Goal: Transaction & Acquisition: Purchase product/service

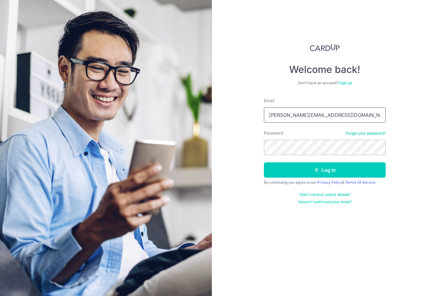
type input "joey.lyx@gmail.com"
click at [325, 170] on button "Log in" at bounding box center [325, 169] width 122 height 15
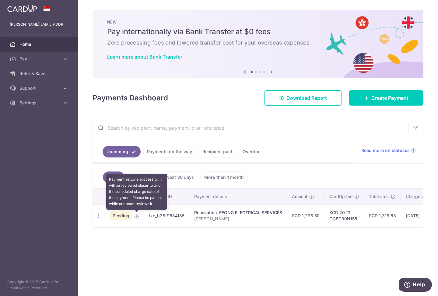
click at [136, 217] on icon at bounding box center [136, 216] width 5 height 5
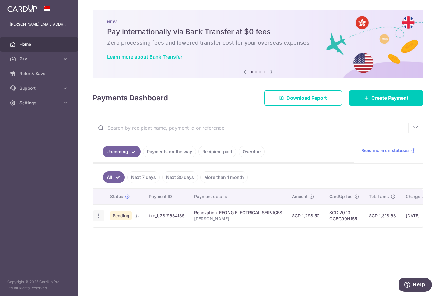
click at [98, 216] on icon "button" at bounding box center [99, 215] width 6 height 6
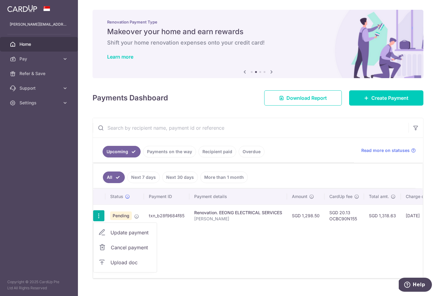
click at [117, 247] on span "Cancel payment" at bounding box center [131, 246] width 41 height 7
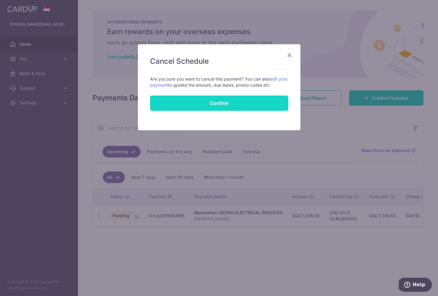
click at [217, 103] on button "Confirm" at bounding box center [219, 102] width 138 height 15
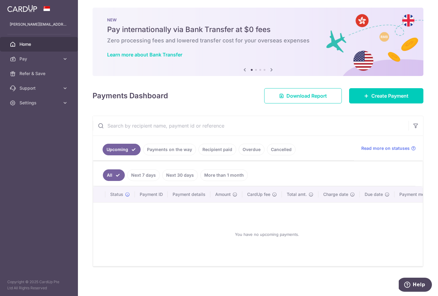
scroll to position [4, 0]
click at [273, 149] on link "Cancelled" at bounding box center [281, 150] width 29 height 12
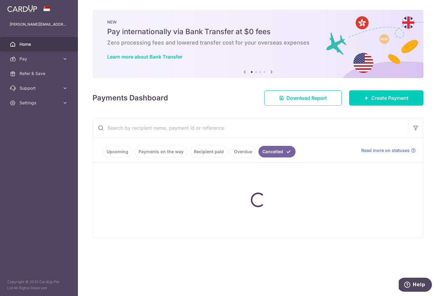
scroll to position [0, 0]
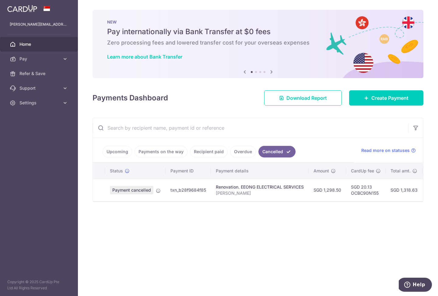
click at [116, 152] on link "Upcoming" at bounding box center [118, 152] width 30 height 12
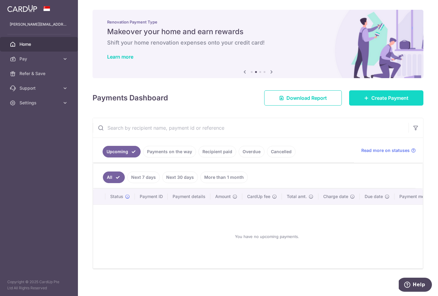
click at [381, 100] on span "Create Payment" at bounding box center [390, 97] width 37 height 7
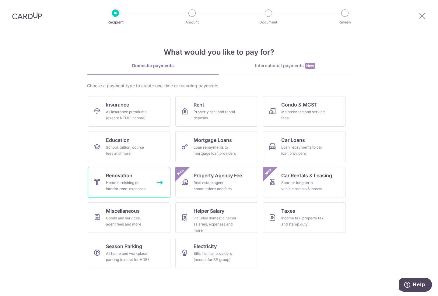
click at [127, 181] on div "Home furnishing or interior reno-expenses" at bounding box center [128, 185] width 44 height 12
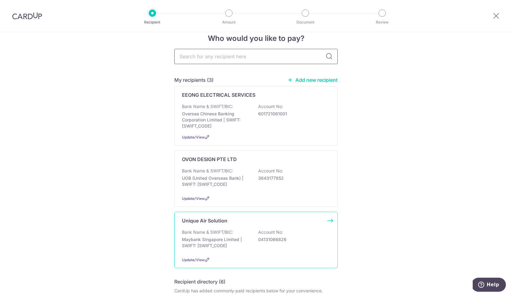
scroll to position [11, 0]
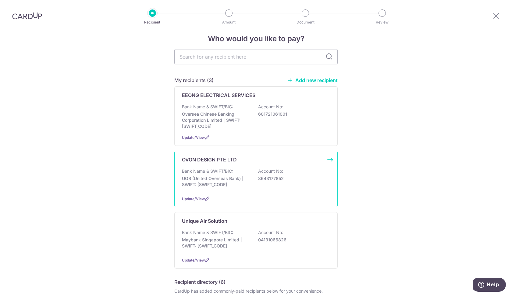
click at [206, 181] on p "UOB (United Overseas Bank) | SWIFT: [SWIFT_CODE]" at bounding box center [216, 181] width 68 height 12
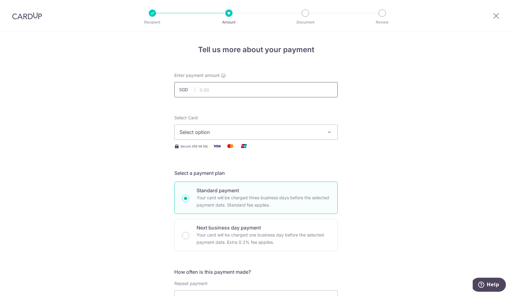
click at [235, 92] on input "text" at bounding box center [255, 89] width 163 height 15
type input "27,555.20"
click at [226, 134] on span "Select option" at bounding box center [250, 131] width 142 height 7
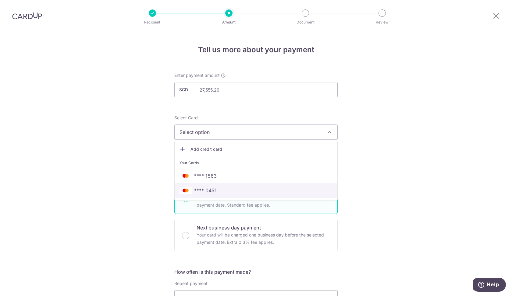
click at [219, 190] on span "**** 0451" at bounding box center [255, 189] width 153 height 7
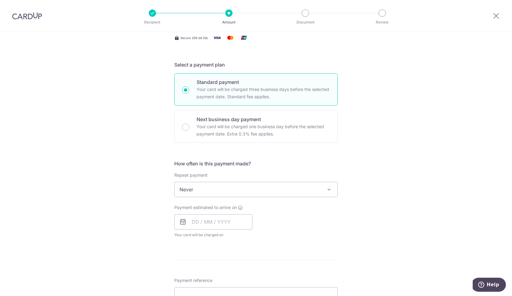
scroll to position [110, 0]
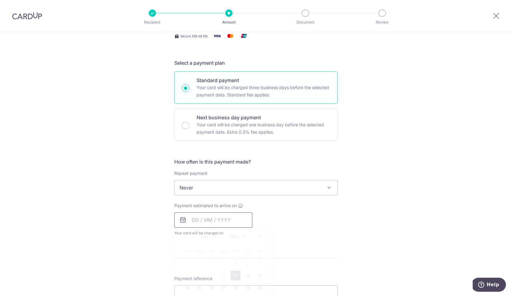
click at [223, 223] on input "text" at bounding box center [213, 219] width 78 height 15
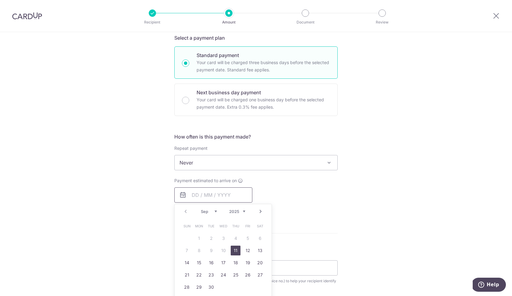
scroll to position [140, 0]
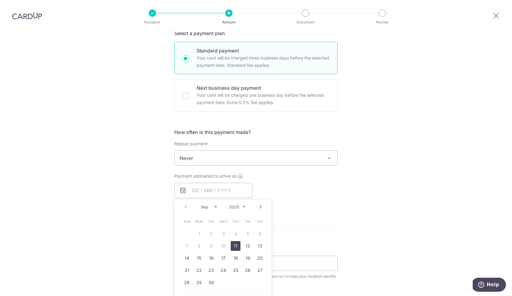
click at [234, 246] on link "11" at bounding box center [236, 246] width 10 height 10
type input "[DATE]"
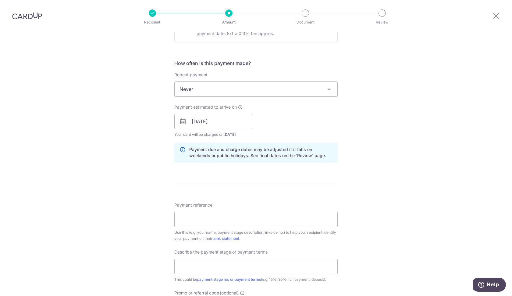
scroll to position [209, 0]
click at [301, 217] on input "Payment reference" at bounding box center [255, 218] width 163 height 15
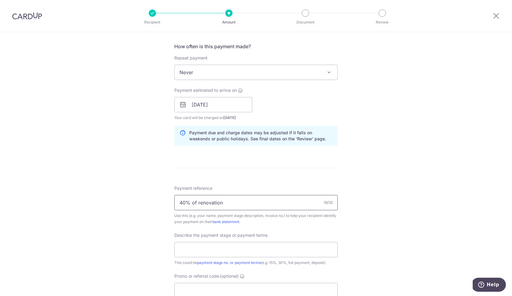
scroll to position [226, 0]
type input "40% of renovation sum"
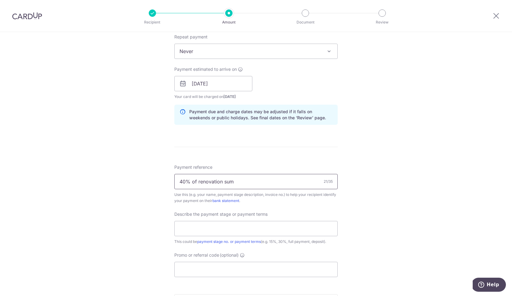
scroll to position [250, 0]
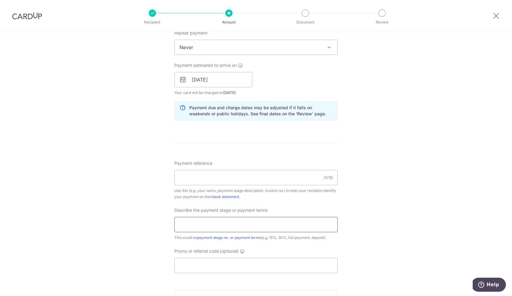
click at [248, 223] on input "text" at bounding box center [255, 224] width 163 height 15
paste input "40% of renovation sum"
type input "40% of renovation sum"
click at [265, 181] on input "Payment reference" at bounding box center [255, 177] width 163 height 15
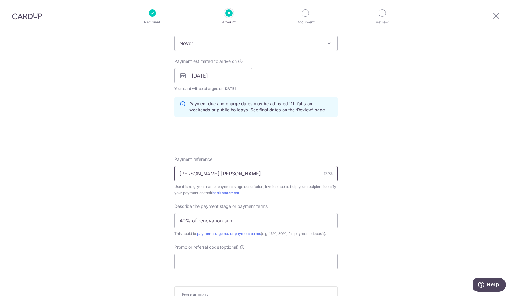
scroll to position [253, 0]
type input "Joey Lee Ying Xiu -"
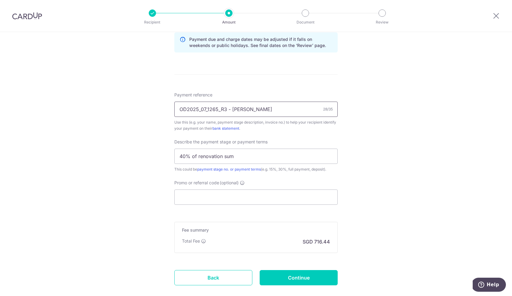
scroll to position [319, 0]
type input "OD2025_07_1265_R3 - Joey Lee"
click at [242, 199] on input "Promo or referral code (optional)" at bounding box center [255, 196] width 163 height 15
paste input "40% of renovation sum"
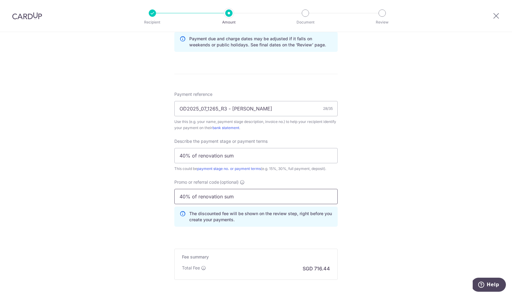
drag, startPoint x: 240, startPoint y: 198, endPoint x: 139, endPoint y: 204, distance: 101.0
click at [139, 204] on div "Tell us more about your payment Enter payment amount SGD 27,555.20 27555.20 Sel…" at bounding box center [256, 35] width 512 height 644
type input "4"
click at [220, 196] on input "Promo or referral code (optional)" at bounding box center [255, 196] width 163 height 15
paste input "OCBC90N155"
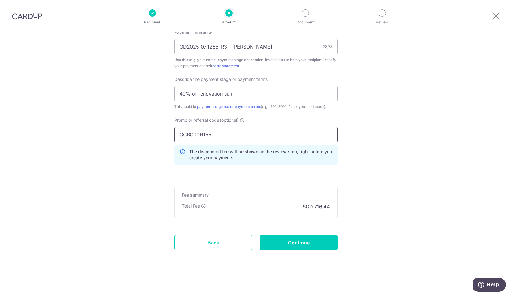
scroll to position [381, 0]
type input "OCBC90N155"
click at [295, 239] on input "Continue" at bounding box center [299, 242] width 78 height 15
type input "Create Schedule"
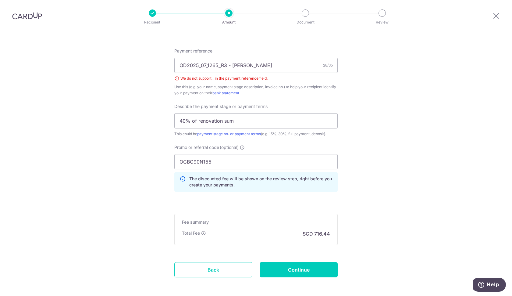
scroll to position [361, 0]
click at [200, 67] on input "OD2025_07_1265_R3 - [PERSON_NAME]" at bounding box center [255, 66] width 163 height 15
type input "OD2025071265R3 - [PERSON_NAME]"
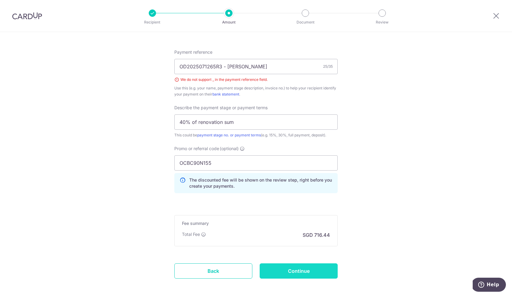
click at [288, 272] on input "Continue" at bounding box center [299, 270] width 78 height 15
type input "Create Schedule"
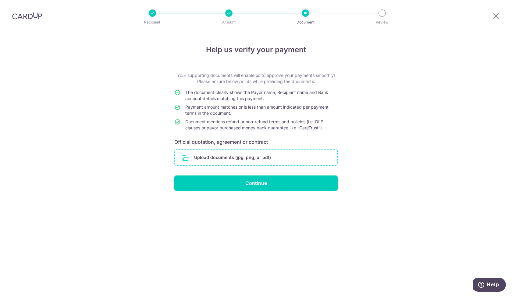
click at [251, 156] on input "file" at bounding box center [256, 157] width 163 height 16
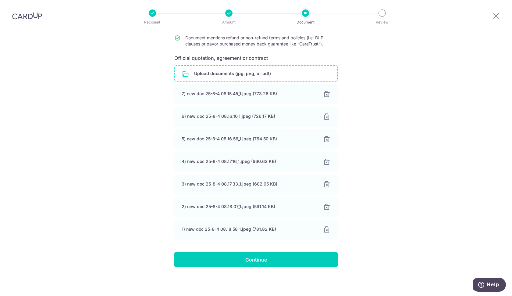
scroll to position [84, 0]
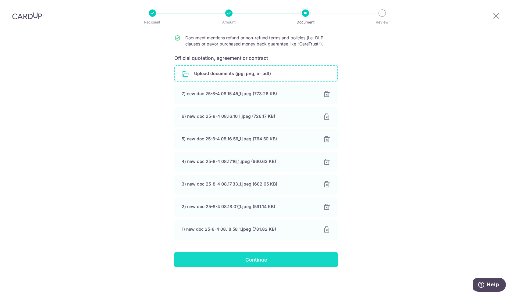
click at [278, 263] on input "Continue" at bounding box center [255, 259] width 163 height 15
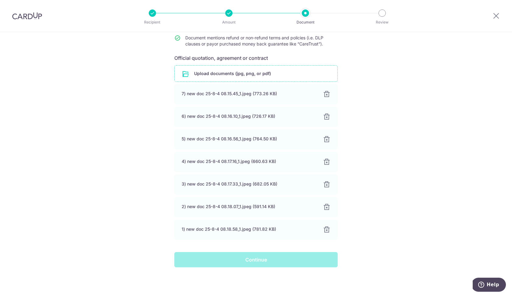
click at [255, 260] on div "Continue" at bounding box center [256, 259] width 171 height 15
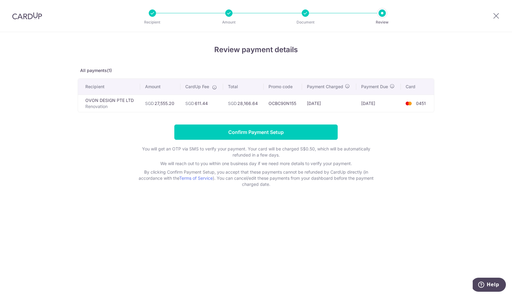
drag, startPoint x: 241, startPoint y: 133, endPoint x: 223, endPoint y: 193, distance: 63.2
click at [223, 193] on div "Review payment details All payments(1) Recipient Amount CardUp Fee Total Promo …" at bounding box center [256, 164] width 512 height 264
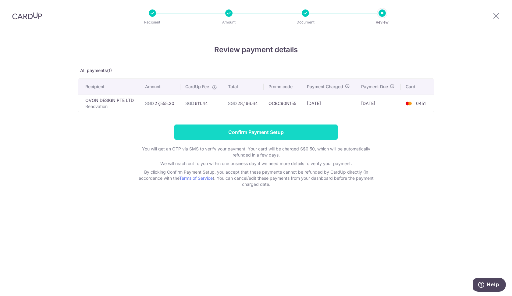
click at [256, 135] on input "Confirm Payment Setup" at bounding box center [255, 131] width 163 height 15
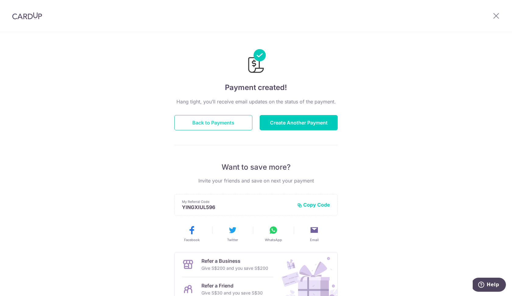
click at [218, 118] on button "Back to Payments" at bounding box center [213, 122] width 78 height 15
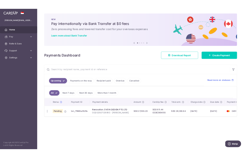
scroll to position [0, 13]
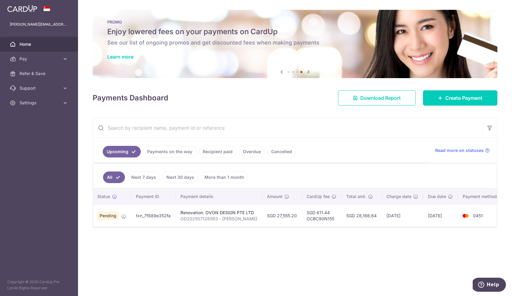
drag, startPoint x: 371, startPoint y: 215, endPoint x: 341, endPoint y: 216, distance: 30.5
click at [341, 216] on td "SGD 28,166.64" at bounding box center [361, 215] width 40 height 22
copy td "SGD 28,166.64"
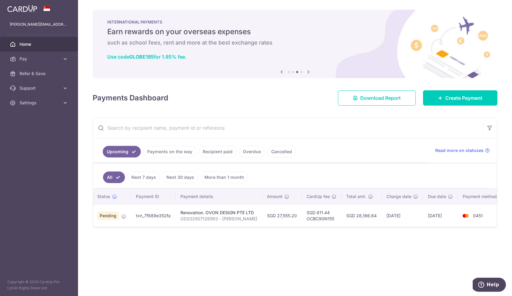
click at [8, 161] on aside "[PERSON_NAME][EMAIL_ADDRESS][DOMAIN_NAME] Home Pay Payments Recipients Cards Re…" at bounding box center [39, 148] width 78 height 296
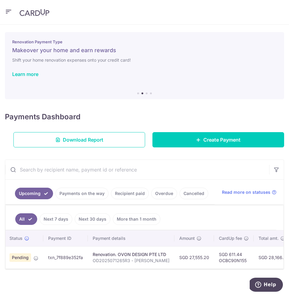
click at [224, 83] on div "Renovation Payment Type Makeover your home and earn rewards Shift your home ren…" at bounding box center [144, 62] width 279 height 60
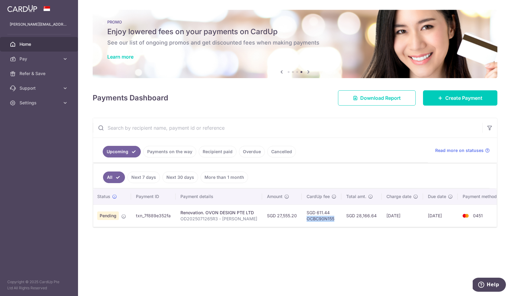
drag, startPoint x: 331, startPoint y: 219, endPoint x: 302, endPoint y: 220, distance: 29.3
click at [302, 220] on td "SGD 611.44 OCBC90N155" at bounding box center [322, 215] width 40 height 22
copy td "OCBC90N155"
click at [179, 246] on div "× Pause Schedule Pause all future payments in this series Pause just this one p…" at bounding box center [295, 148] width 434 height 296
